Goal: Information Seeking & Learning: Learn about a topic

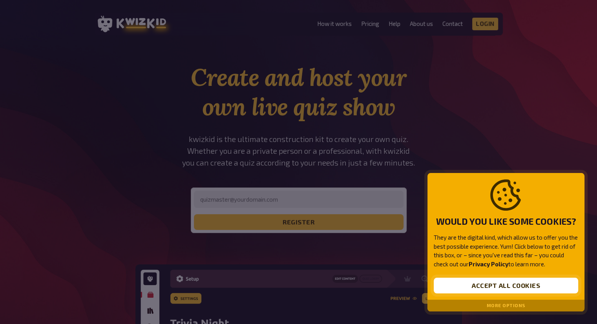
click at [513, 281] on button "Accept all cookies" at bounding box center [505, 286] width 144 height 16
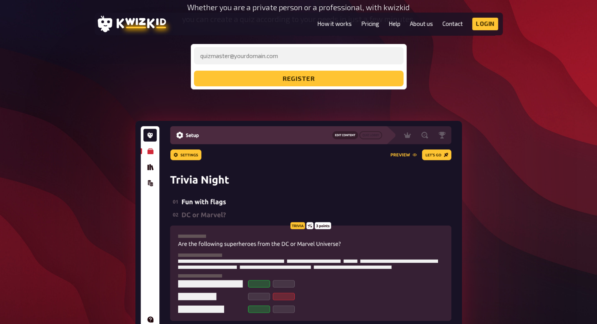
scroll to position [118, 0]
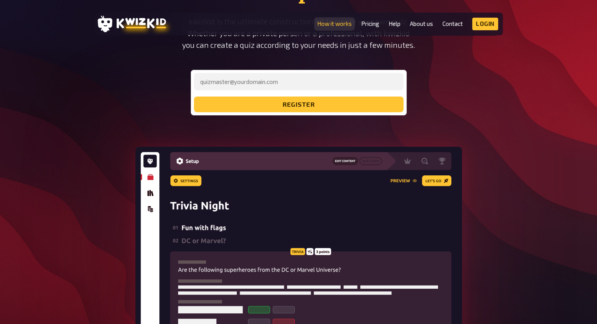
click at [329, 22] on link "How it works" at bounding box center [334, 23] width 35 height 7
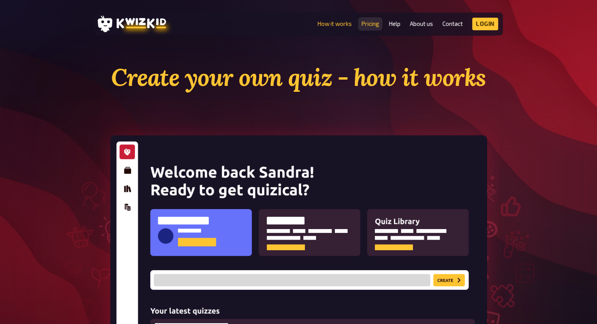
click at [374, 22] on link "Pricing" at bounding box center [370, 23] width 18 height 7
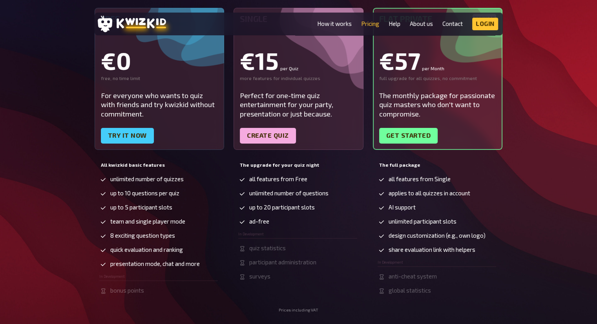
scroll to position [157, 0]
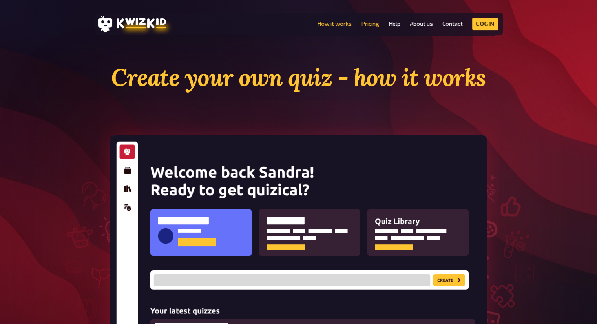
scroll to position [118, 0]
